Goal: Information Seeking & Learning: Learn about a topic

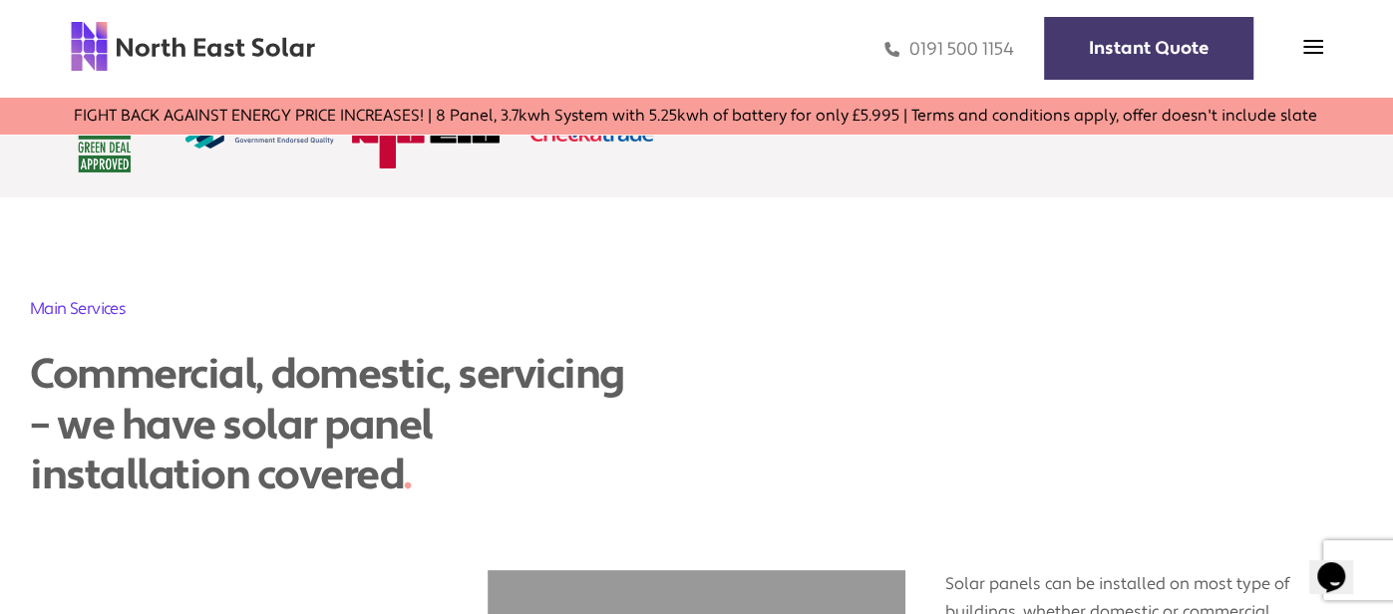
scroll to position [4303, 0]
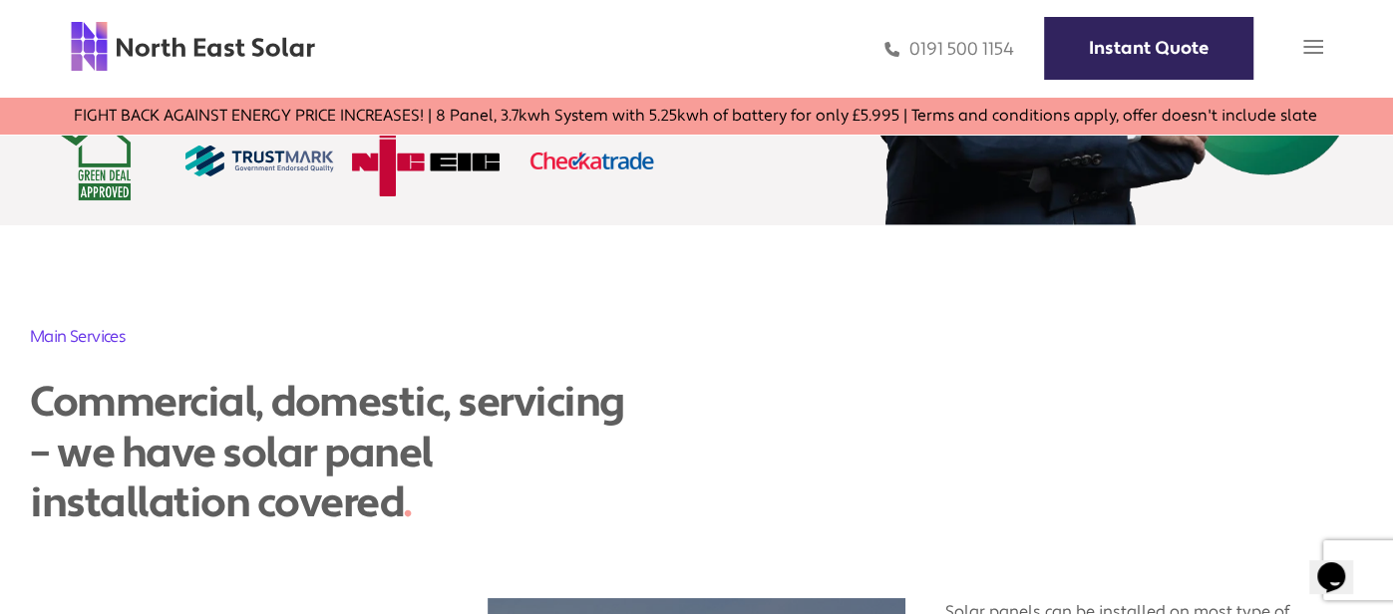
click at [1309, 40] on img at bounding box center [1314, 47] width 20 height 20
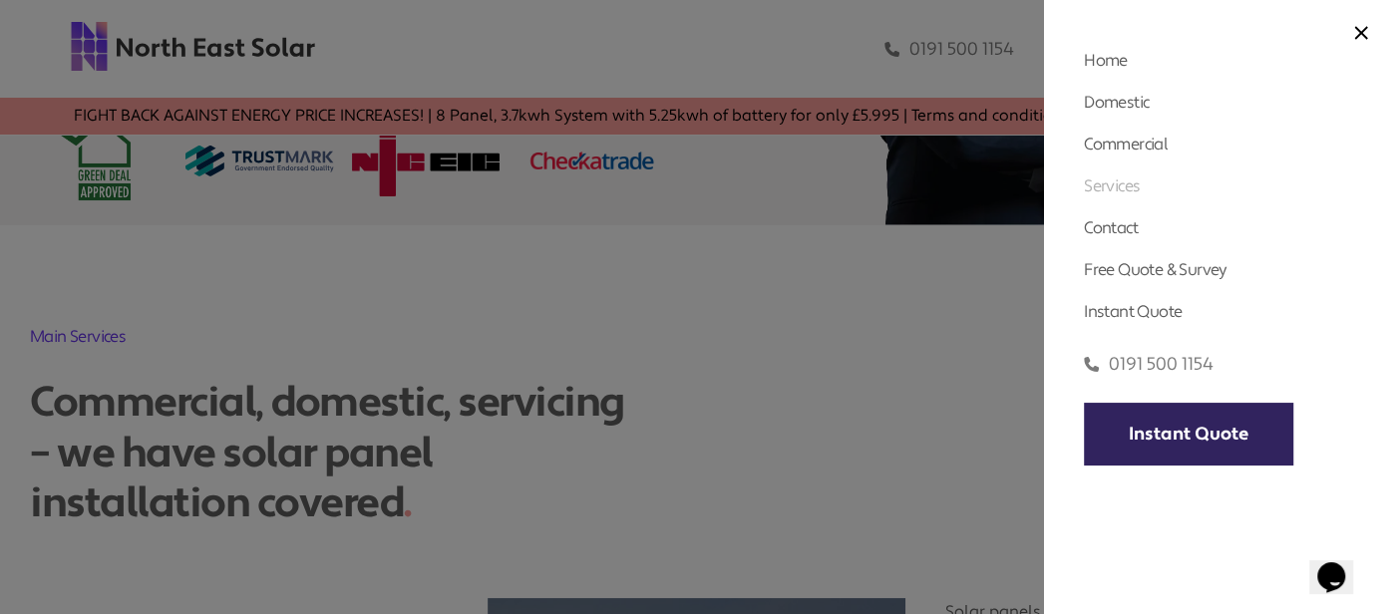
click at [1135, 189] on link "Services" at bounding box center [1112, 186] width 56 height 21
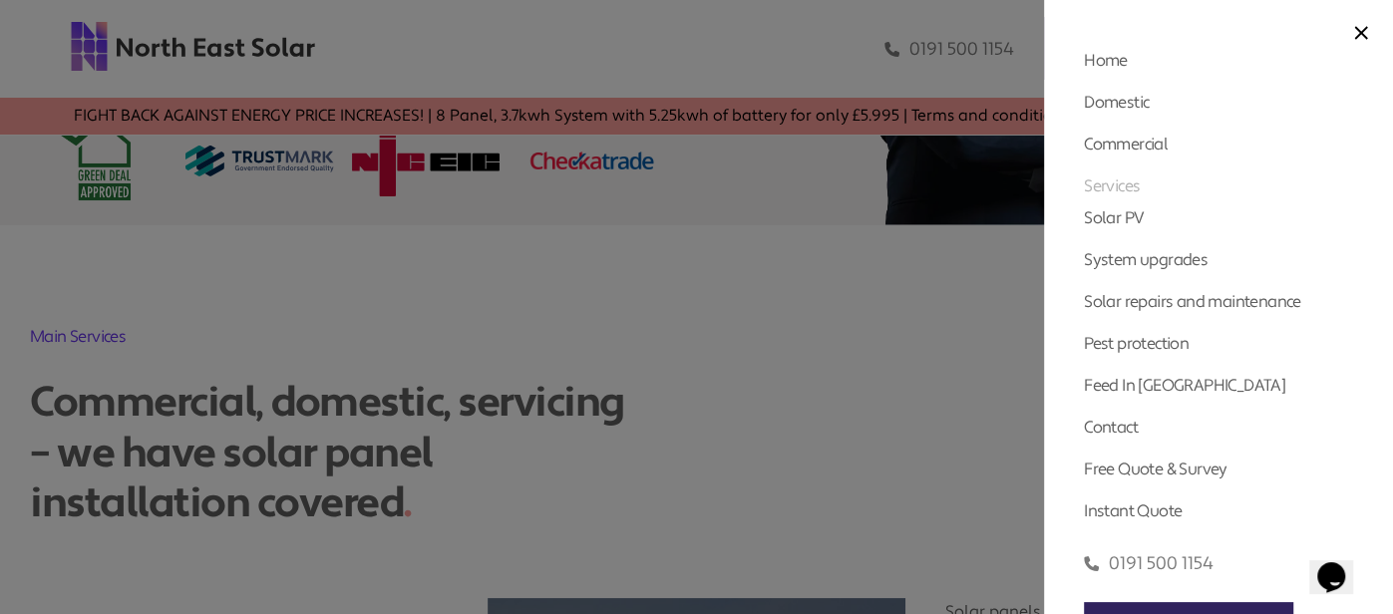
click at [1131, 186] on link "Services" at bounding box center [1112, 186] width 56 height 21
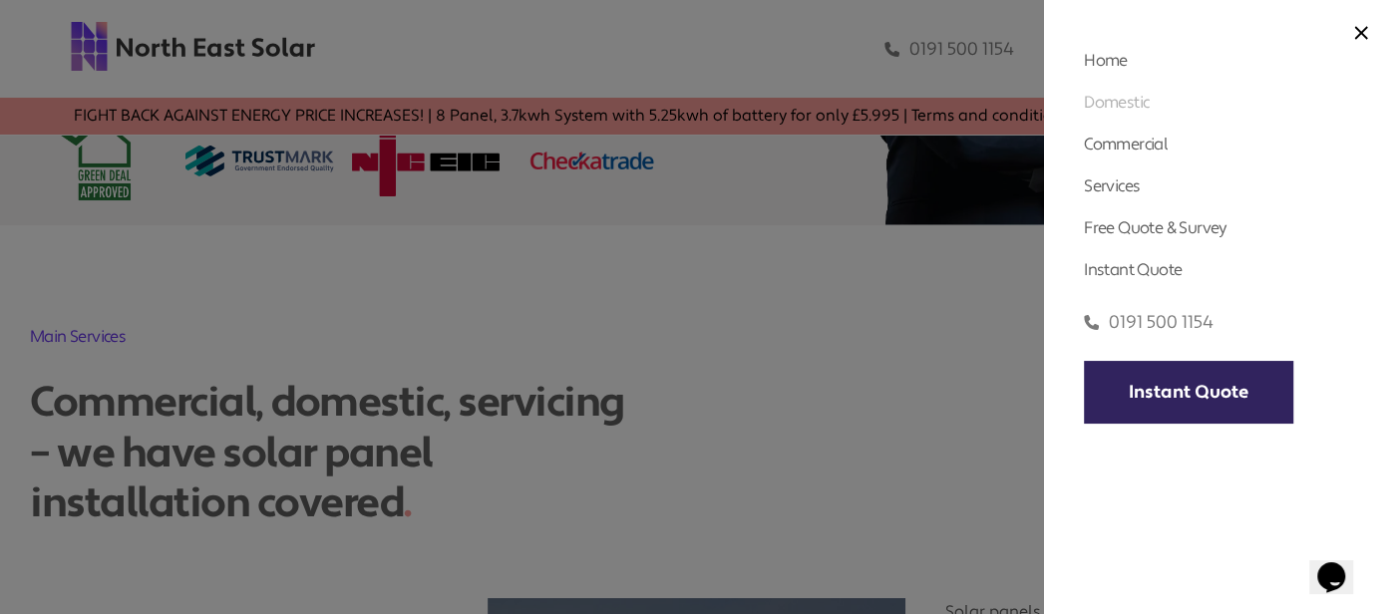
click at [1129, 102] on link "Domestic" at bounding box center [1116, 102] width 65 height 21
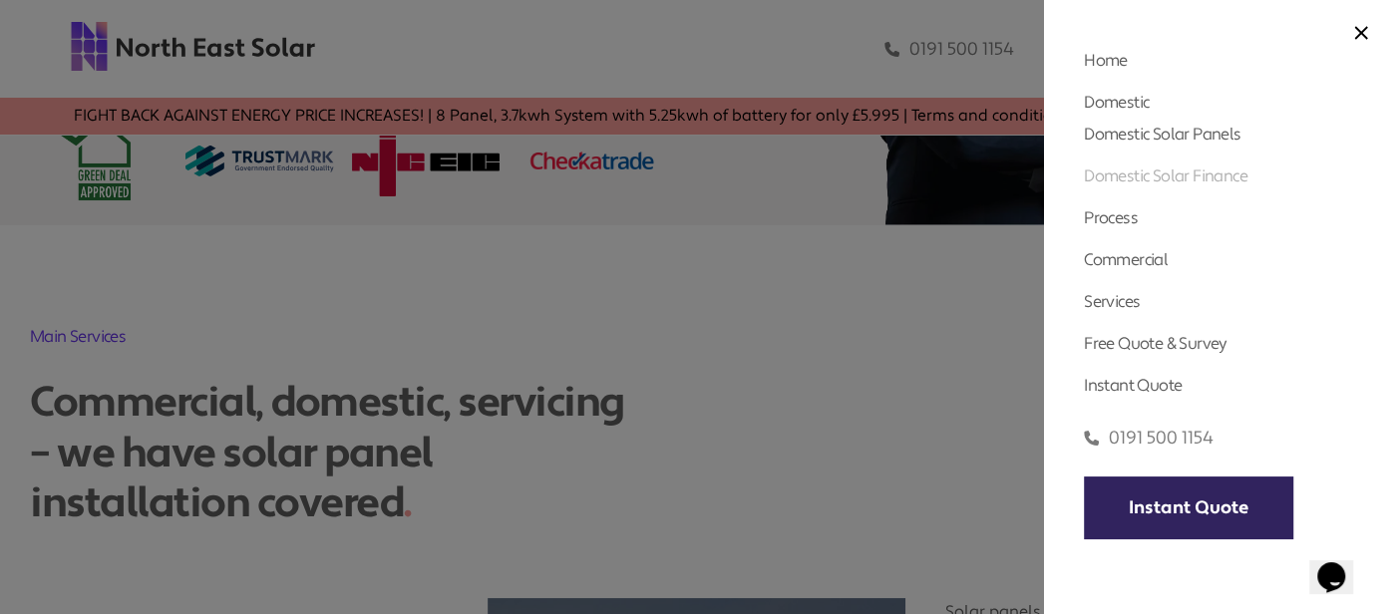
click at [1150, 172] on link "Domestic Solar Finance" at bounding box center [1166, 176] width 164 height 21
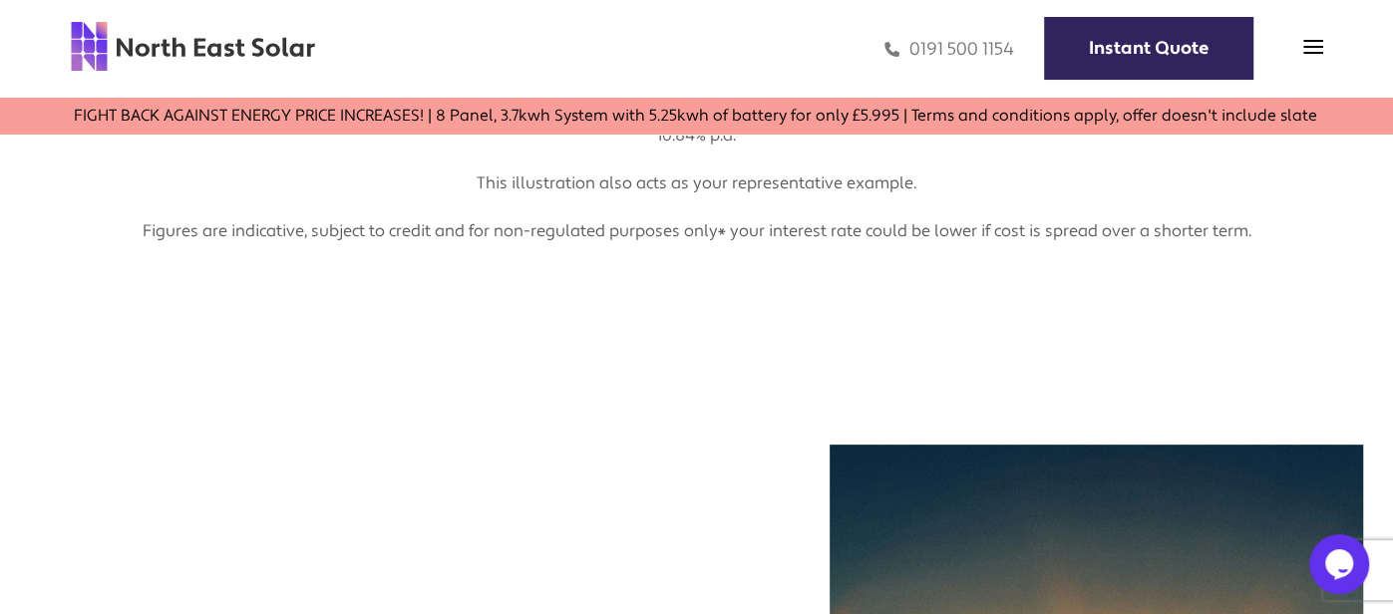
scroll to position [2633, 0]
